Goal: Check status

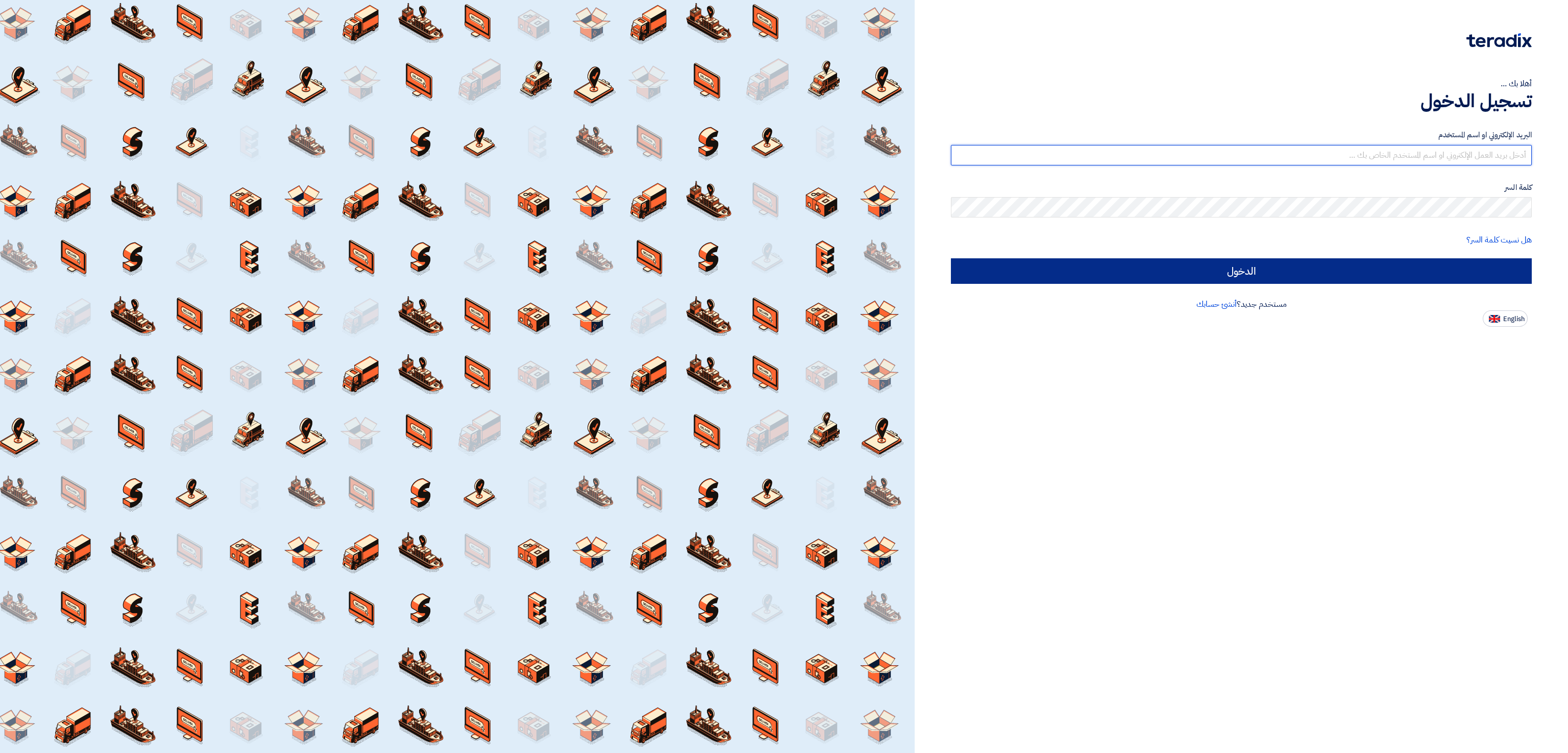
type input "[EMAIL_ADDRESS][DOMAIN_NAME]"
click at [1293, 272] on input "الدخول" at bounding box center [1241, 271] width 581 height 26
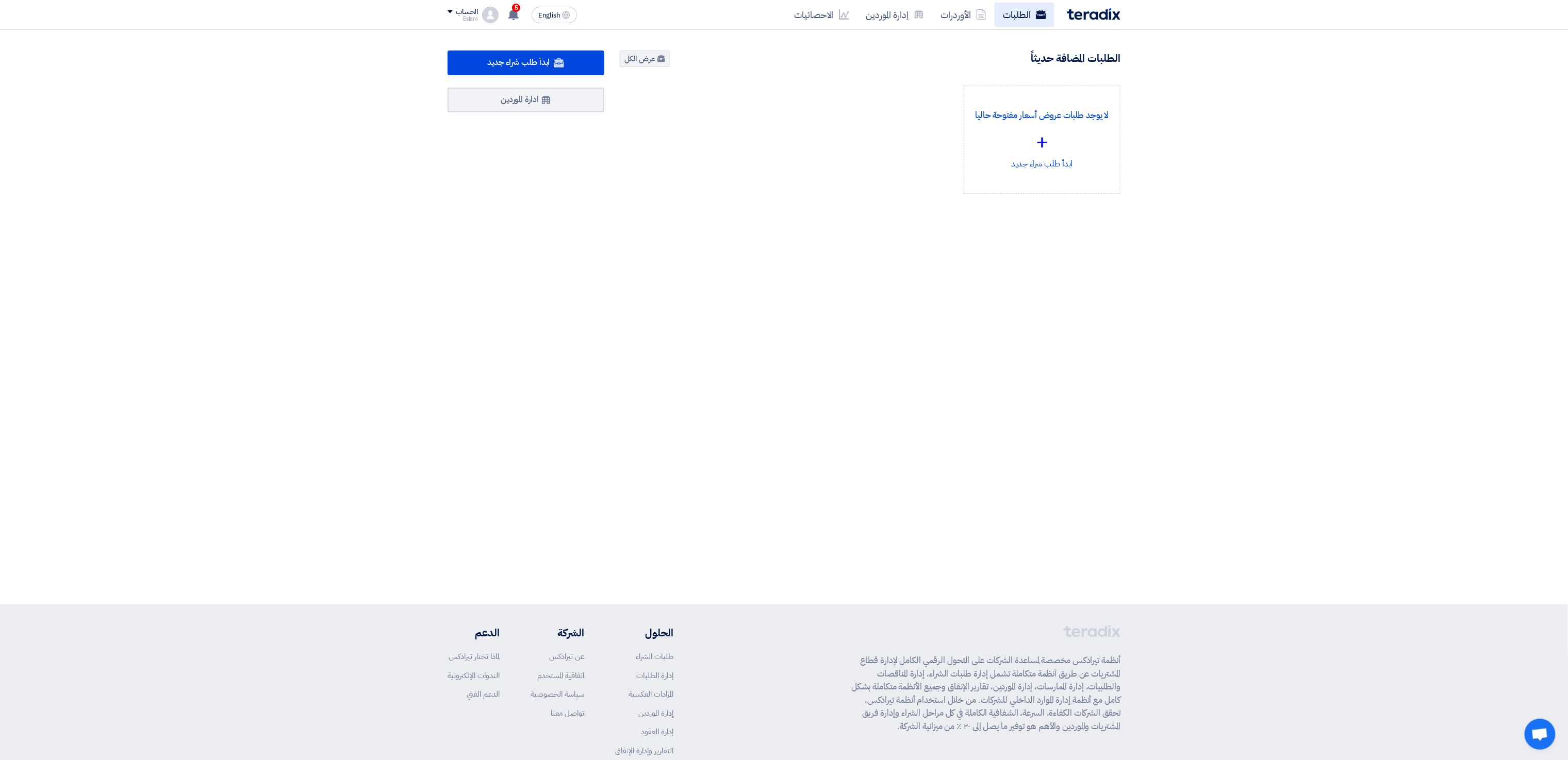
click at [1033, 9] on link "الطلبات" at bounding box center [1024, 14] width 60 height 24
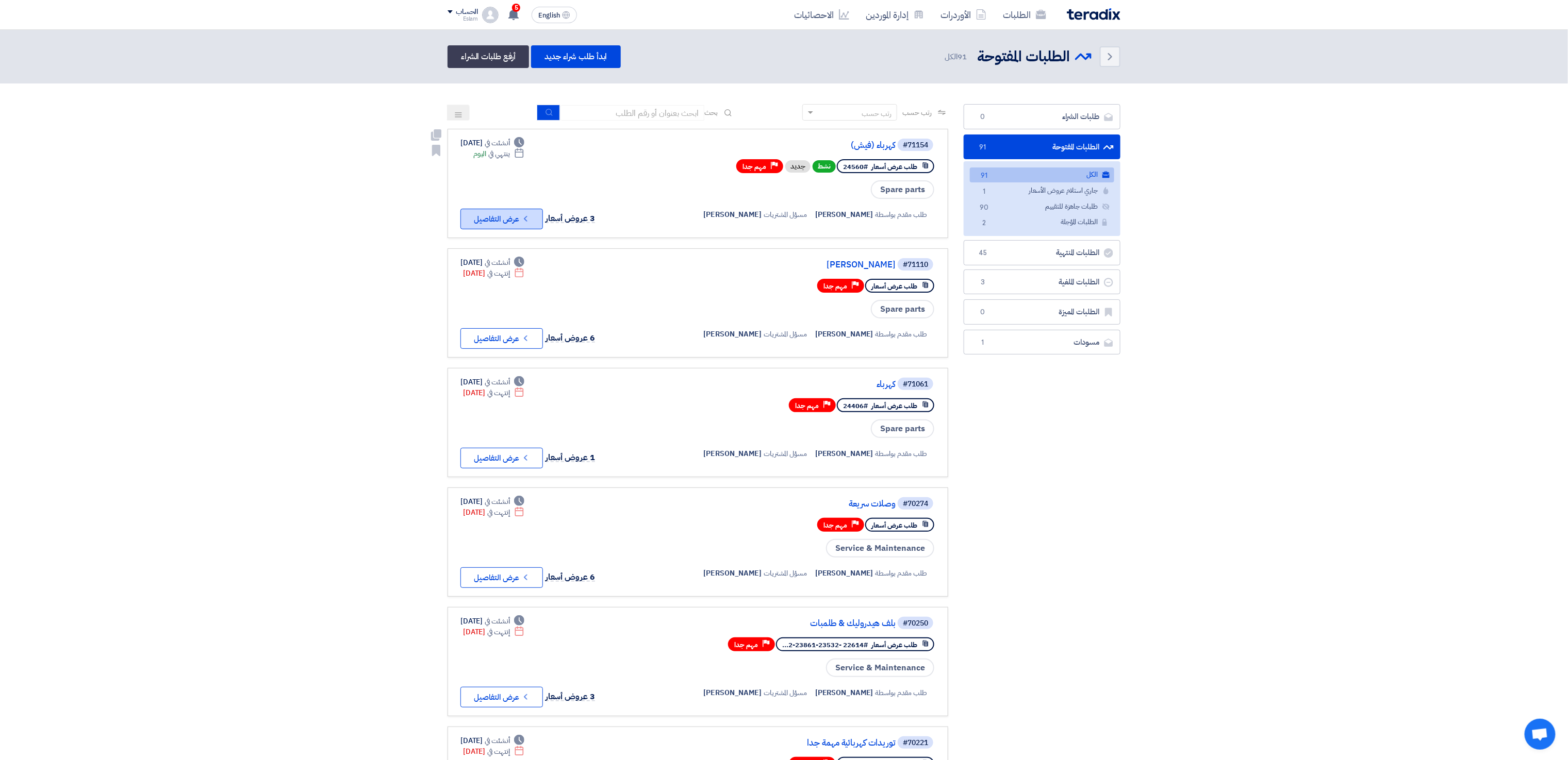
click at [485, 215] on button "Check details عرض التفاصيل" at bounding box center [502, 218] width 82 height 20
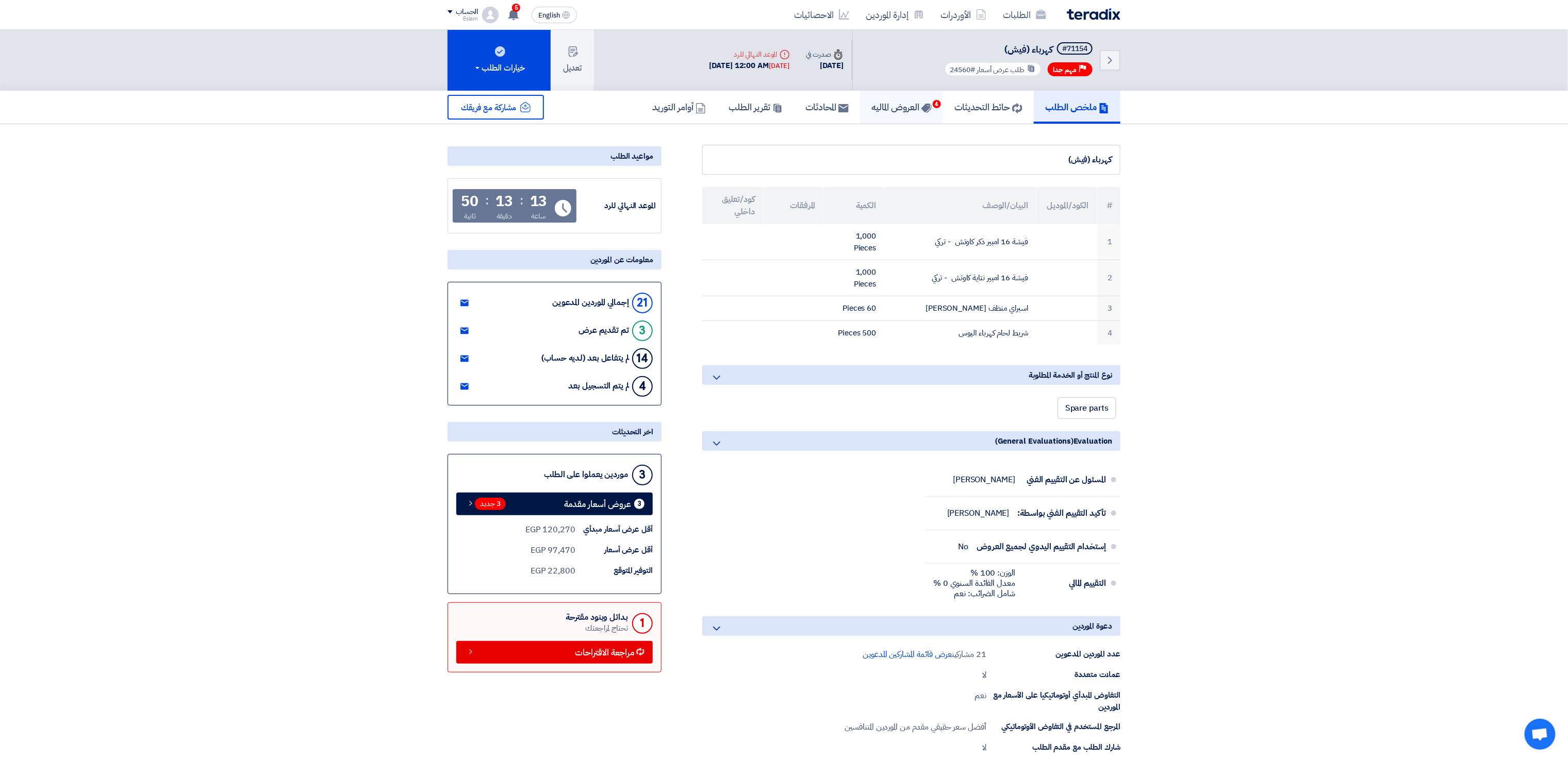
click at [892, 110] on h5 "العروض الماليه 4" at bounding box center [901, 106] width 60 height 12
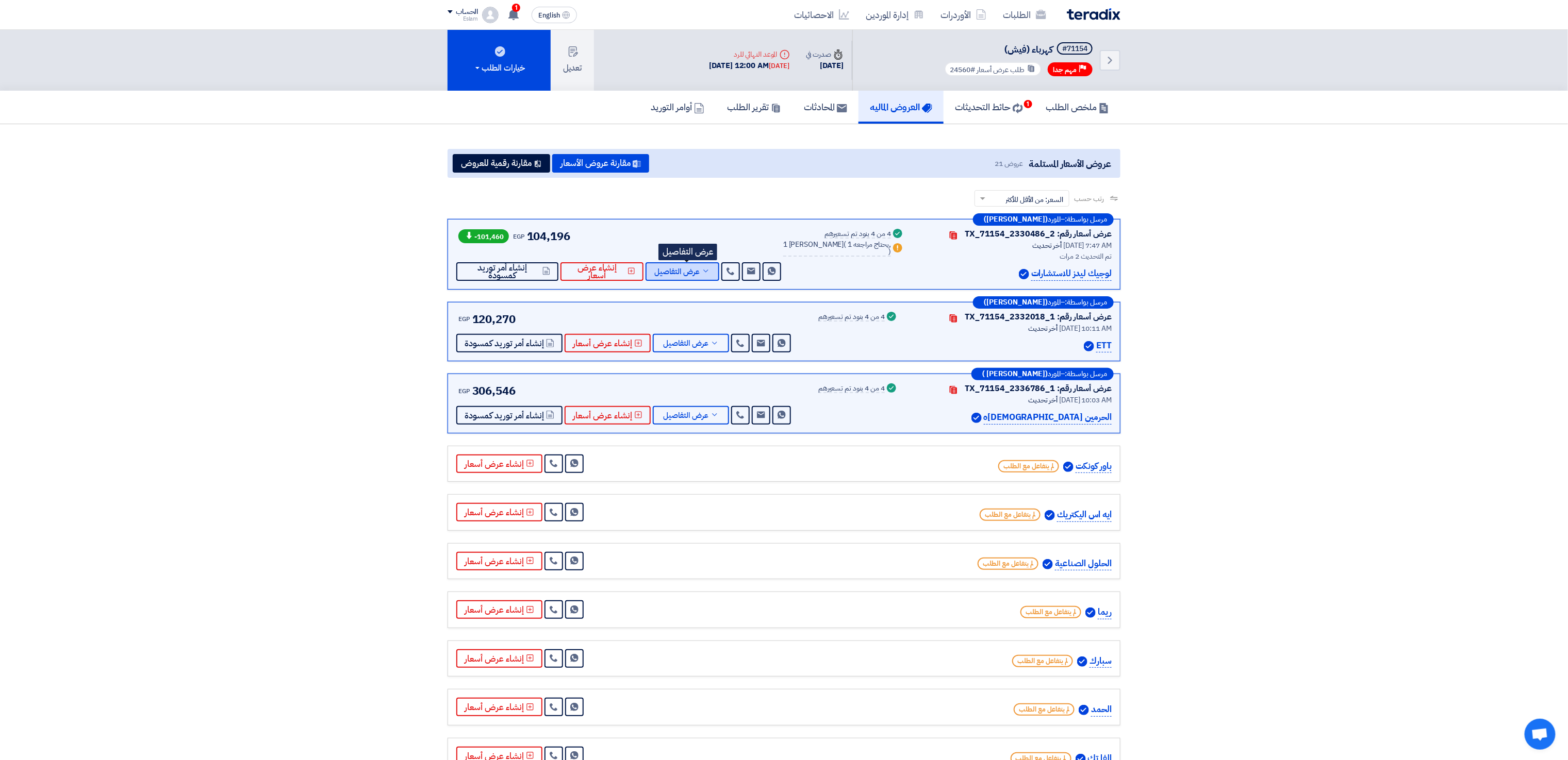
click at [671, 275] on span "عرض التفاصيل" at bounding box center [677, 272] width 45 height 7
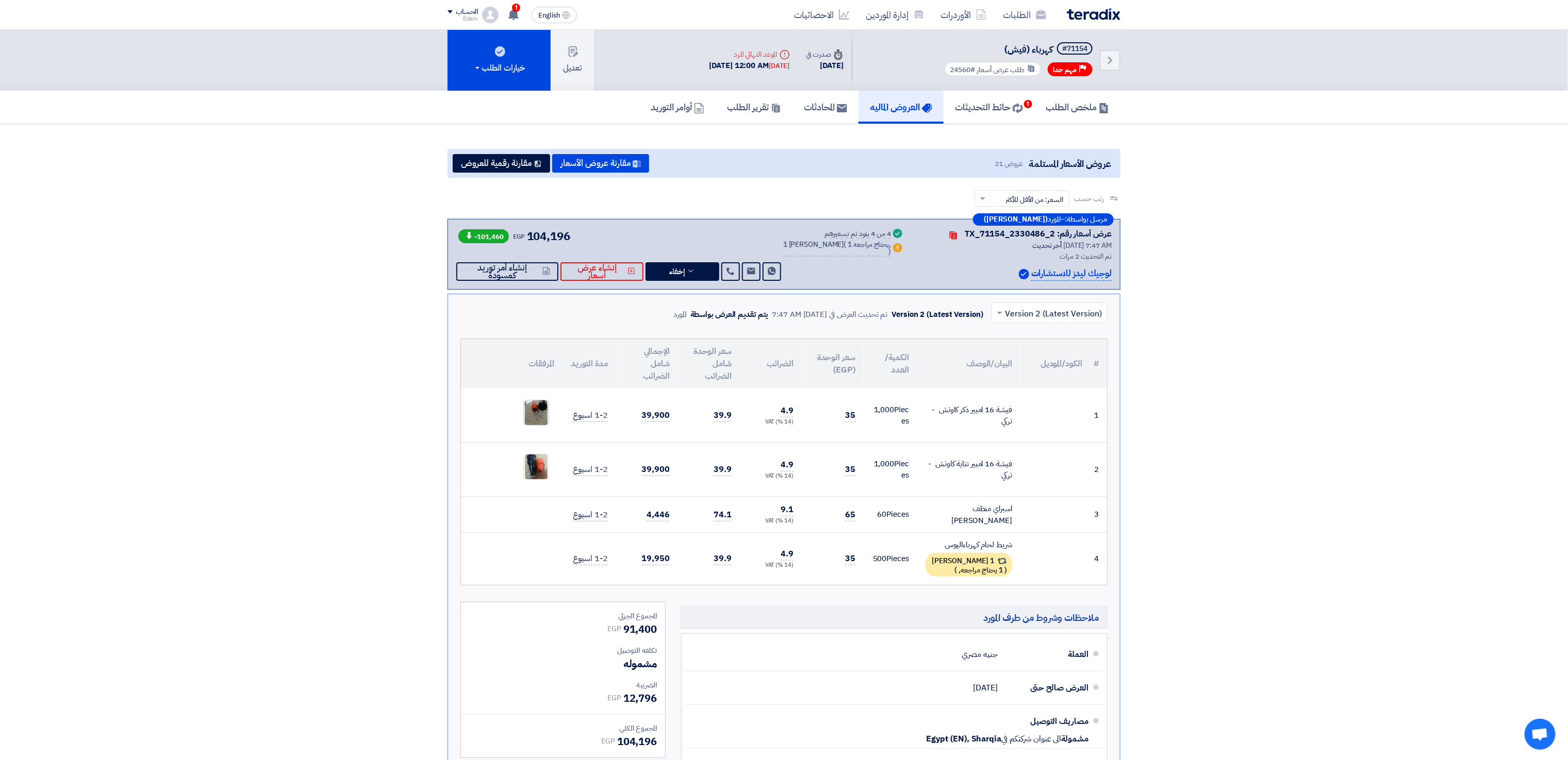
click at [533, 414] on img at bounding box center [536, 413] width 25 height 42
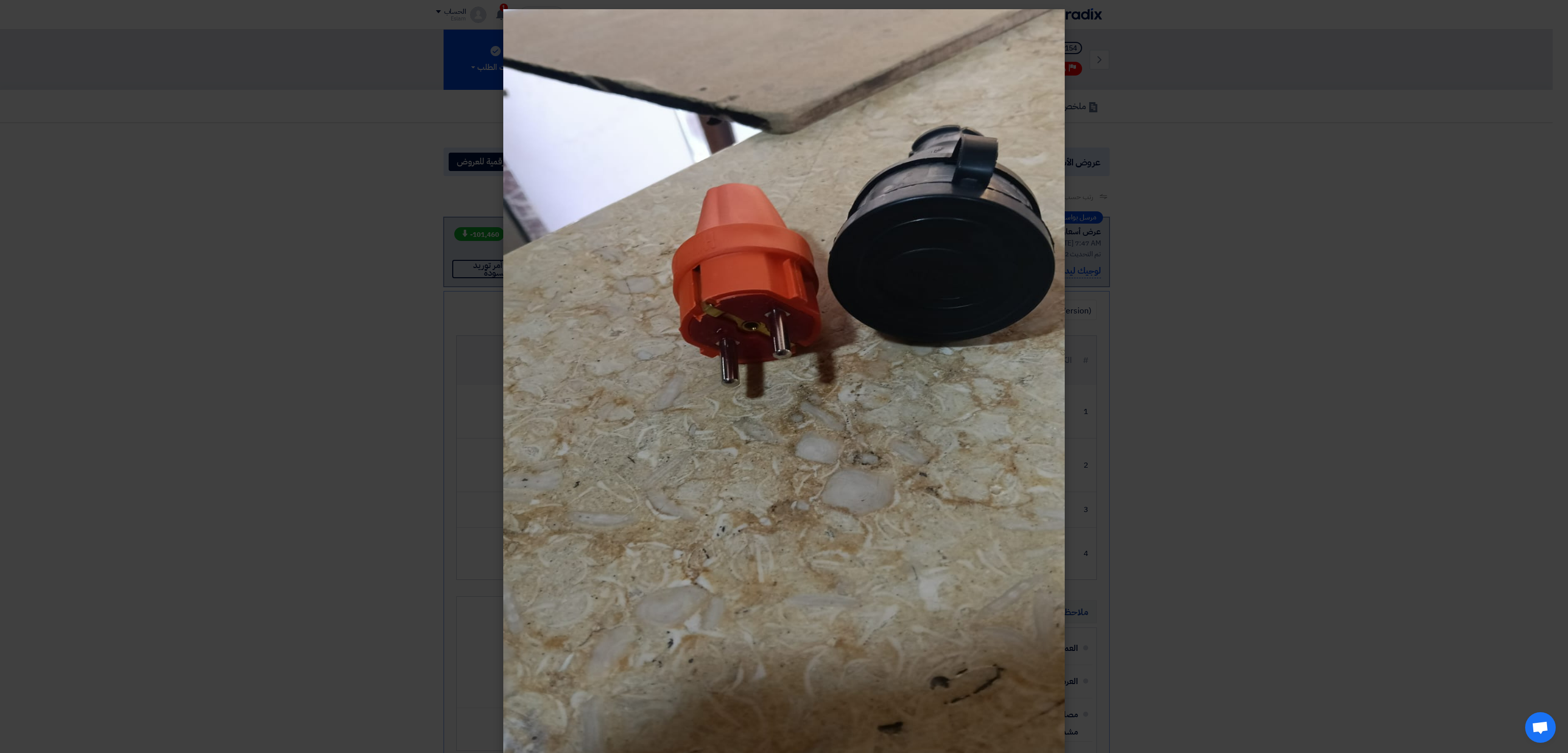
click at [437, 396] on modal-container at bounding box center [784, 377] width 1568 height 753
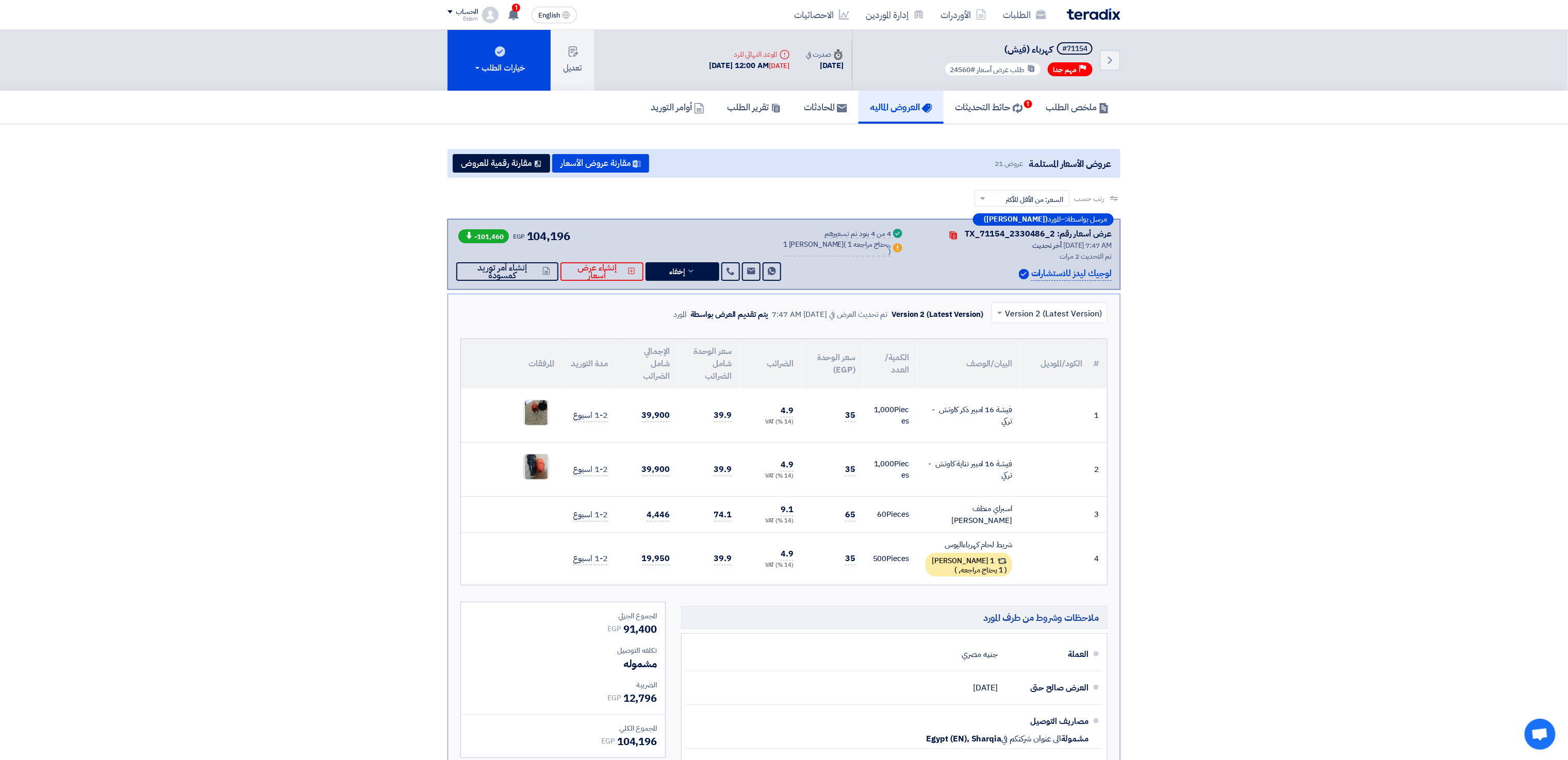
click at [534, 470] on img at bounding box center [536, 467] width 25 height 42
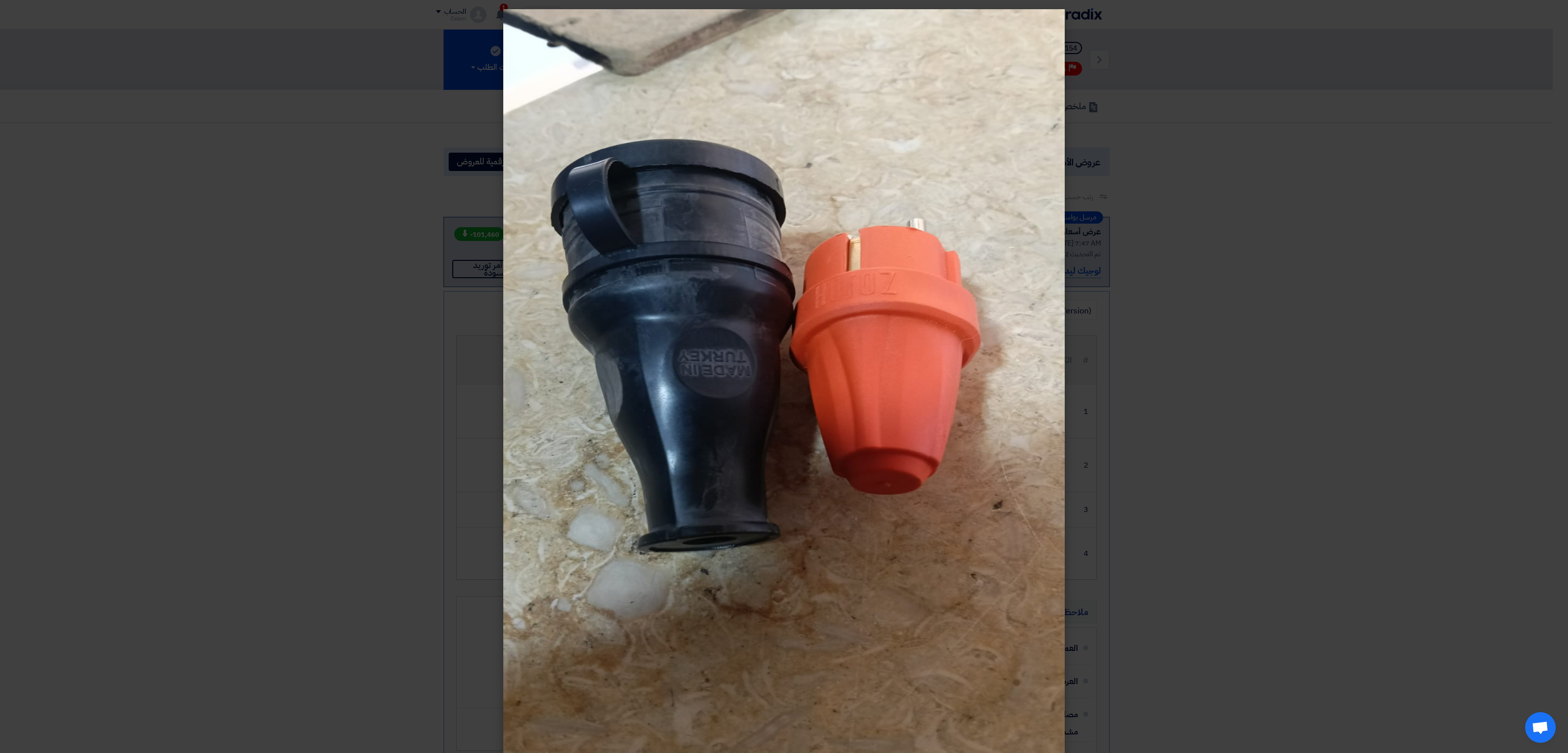
click at [368, 415] on modal-container at bounding box center [784, 377] width 1568 height 753
